Goal: Transaction & Acquisition: Purchase product/service

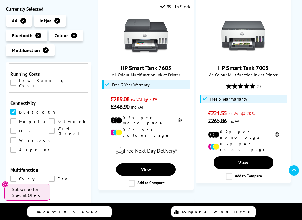
scroll to position [208, 0]
click at [49, 127] on span at bounding box center [52, 130] width 6 height 6
click at [57, 128] on Direct "checkbox" at bounding box center [57, 128] width 0 height 0
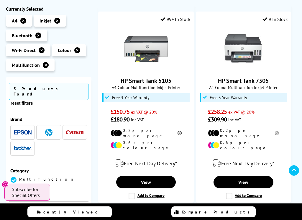
scroll to position [133, 0]
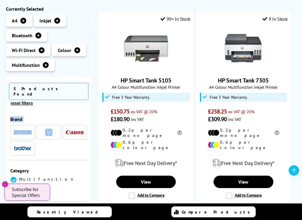
click at [71, 130] on img "button" at bounding box center [75, 132] width 18 height 4
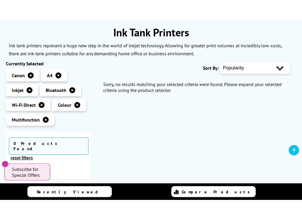
scroll to position [72, 0]
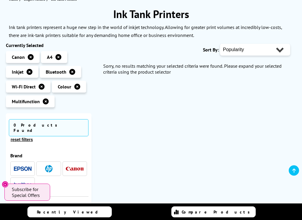
click at [43, 107] on li "Multifunction" at bounding box center [30, 101] width 49 height 12
click at [43, 104] on icon "button" at bounding box center [46, 101] width 6 height 6
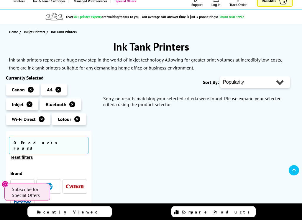
scroll to position [41, 0]
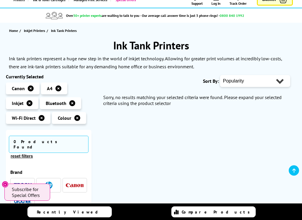
click at [41, 121] on icon "button" at bounding box center [42, 118] width 6 height 6
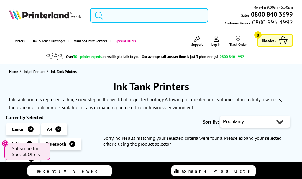
click at [117, 16] on input "search" at bounding box center [149, 15] width 118 height 15
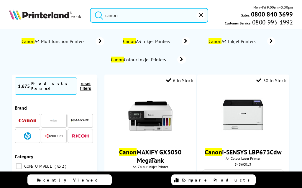
type input "canon"
click at [267, 45] on icon at bounding box center [271, 41] width 9 height 8
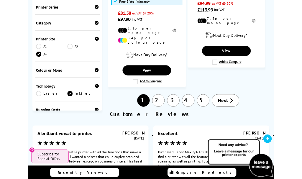
scroll to position [1409, 0]
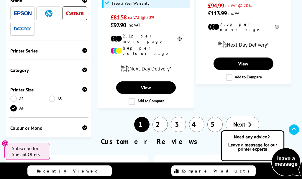
click at [246, 117] on link "Next" at bounding box center [243, 124] width 34 height 15
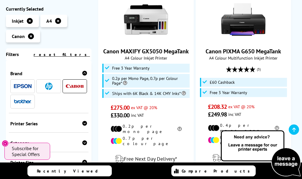
scroll to position [166, 0]
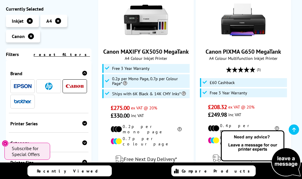
click at [255, 50] on link "Canon PIXMA G650 MegaTank" at bounding box center [244, 52] width 76 height 8
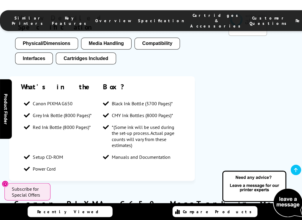
scroll to position [914, 0]
